Goal: Navigation & Orientation: Understand site structure

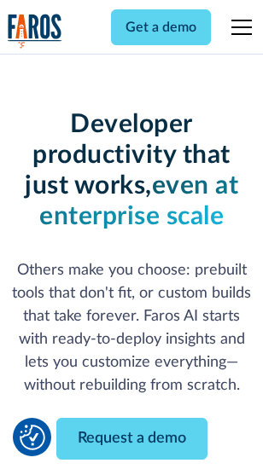
scroll to position [204, 0]
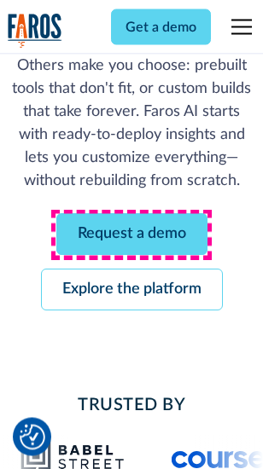
click at [131, 235] on link "Request a demo" at bounding box center [131, 235] width 151 height 42
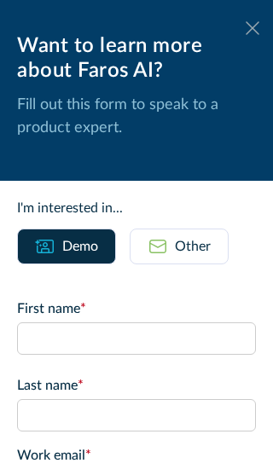
click at [246, 28] on icon at bounding box center [253, 27] width 14 height 13
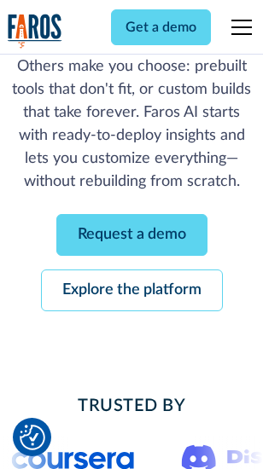
scroll to position [259, 0]
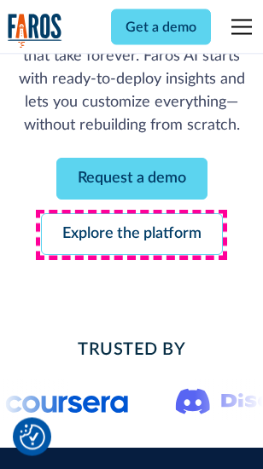
click at [131, 235] on link "Explore the platform" at bounding box center [132, 235] width 182 height 42
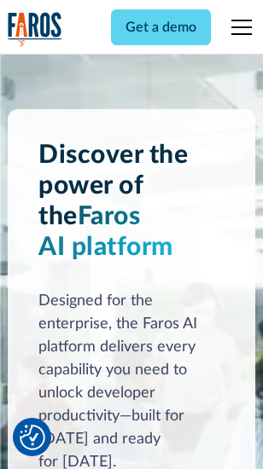
scroll to position [12989, 0]
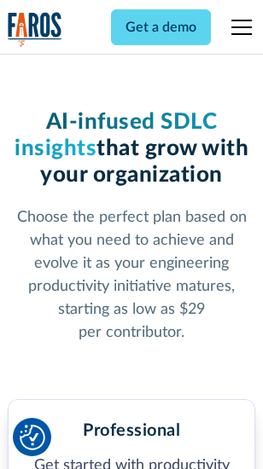
scroll to position [2703, 0]
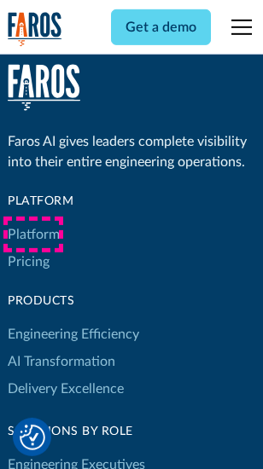
click at [33, 234] on link "Platform" at bounding box center [34, 234] width 52 height 27
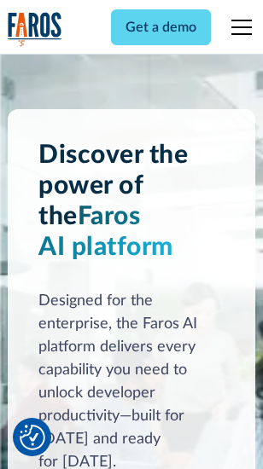
scroll to position [13536, 0]
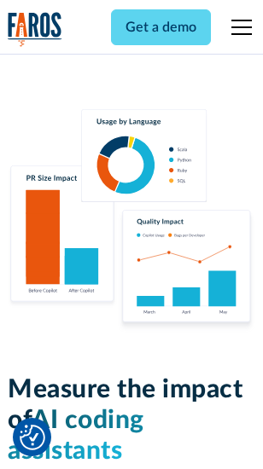
scroll to position [10645, 0]
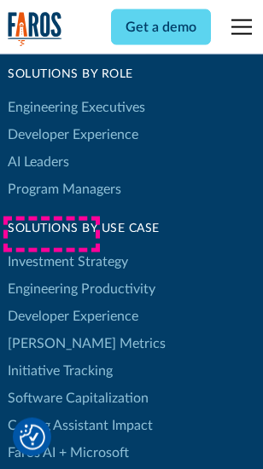
click at [51, 330] on link "[PERSON_NAME] Metrics" at bounding box center [87, 343] width 158 height 27
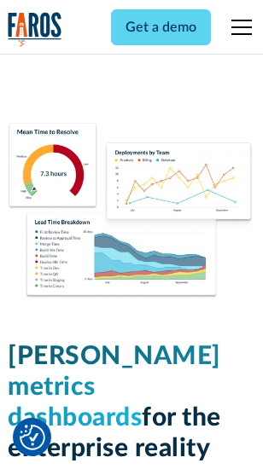
scroll to position [7549, 0]
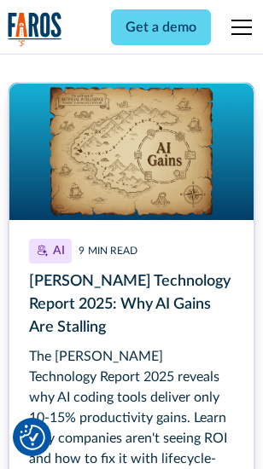
scroll to position [7807, 0]
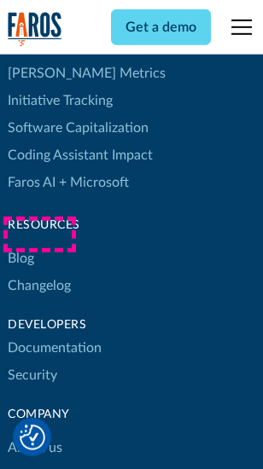
click at [39, 272] on link "Changelog" at bounding box center [39, 285] width 63 height 27
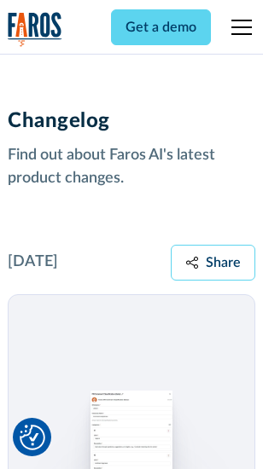
scroll to position [20908, 0]
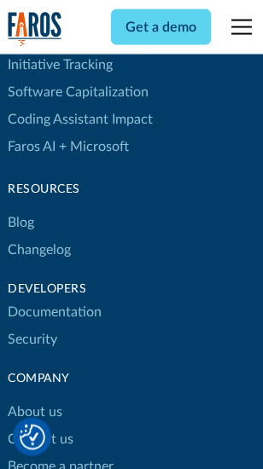
click at [34, 398] on link "About us" at bounding box center [35, 411] width 55 height 27
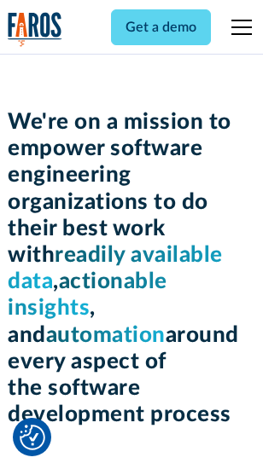
scroll to position [5897, 0]
